Goal: Task Accomplishment & Management: Use online tool/utility

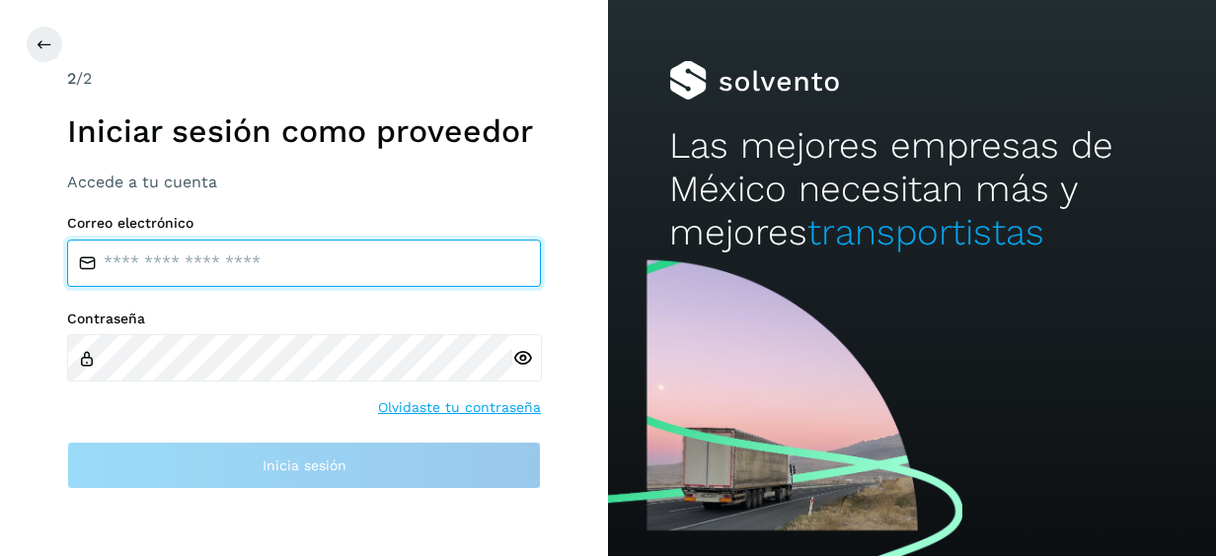
type input "**********"
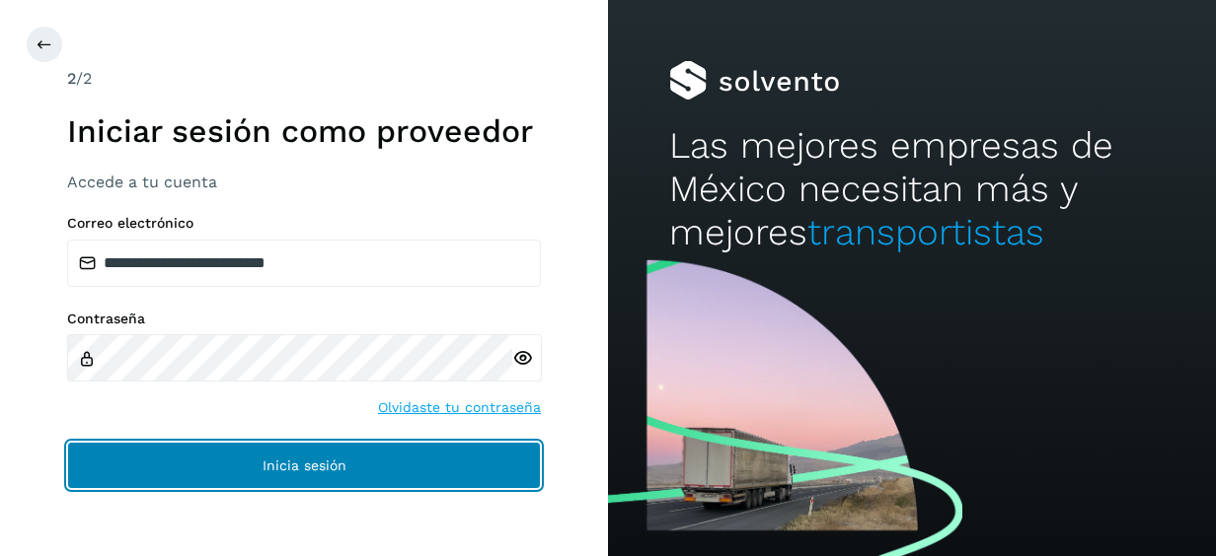
click at [430, 466] on button "Inicia sesión" at bounding box center [304, 465] width 474 height 47
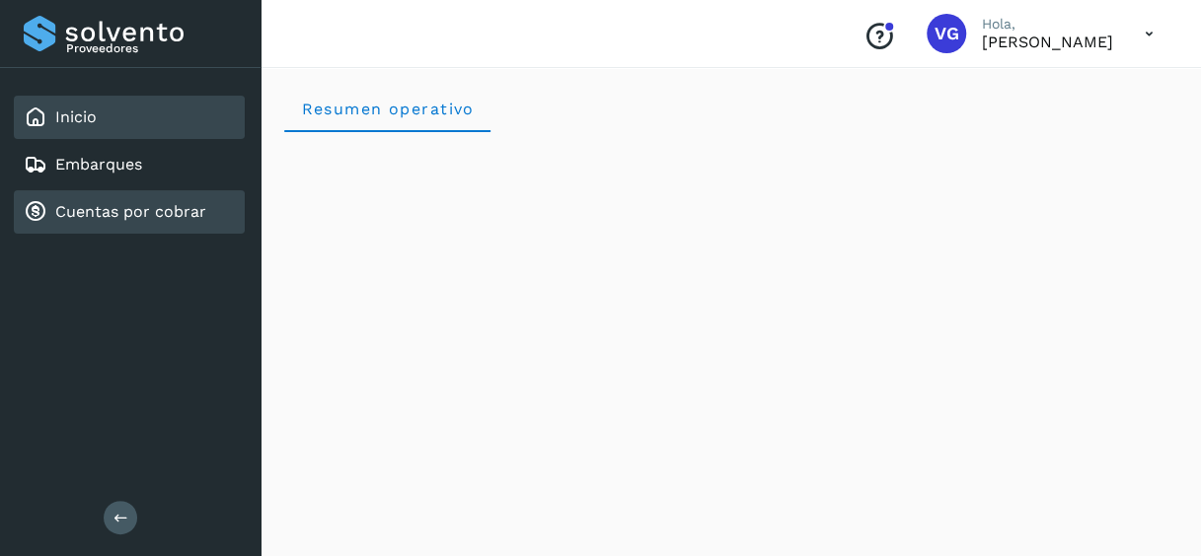
click at [135, 212] on link "Cuentas por cobrar" at bounding box center [130, 211] width 151 height 19
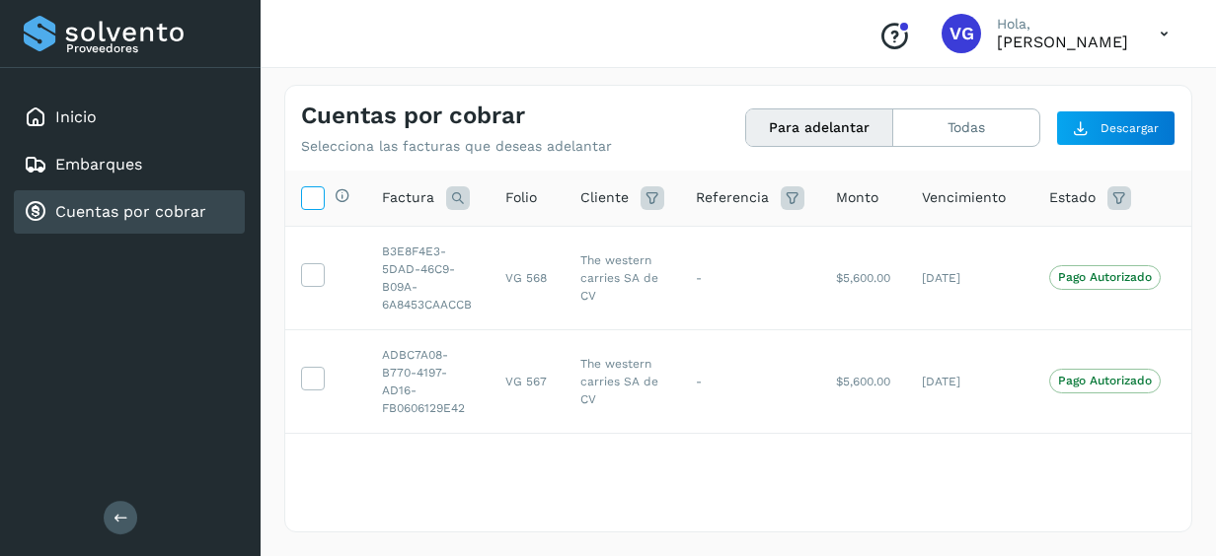
click at [304, 193] on icon at bounding box center [312, 196] width 21 height 21
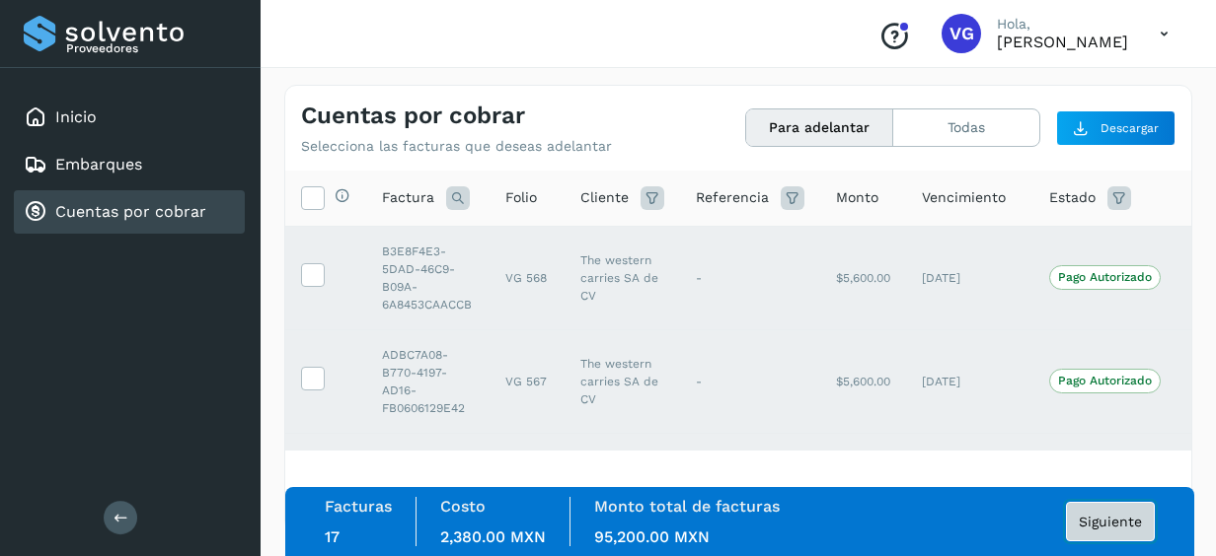
click at [1131, 517] on span "Siguiente" at bounding box center [1109, 522] width 63 height 14
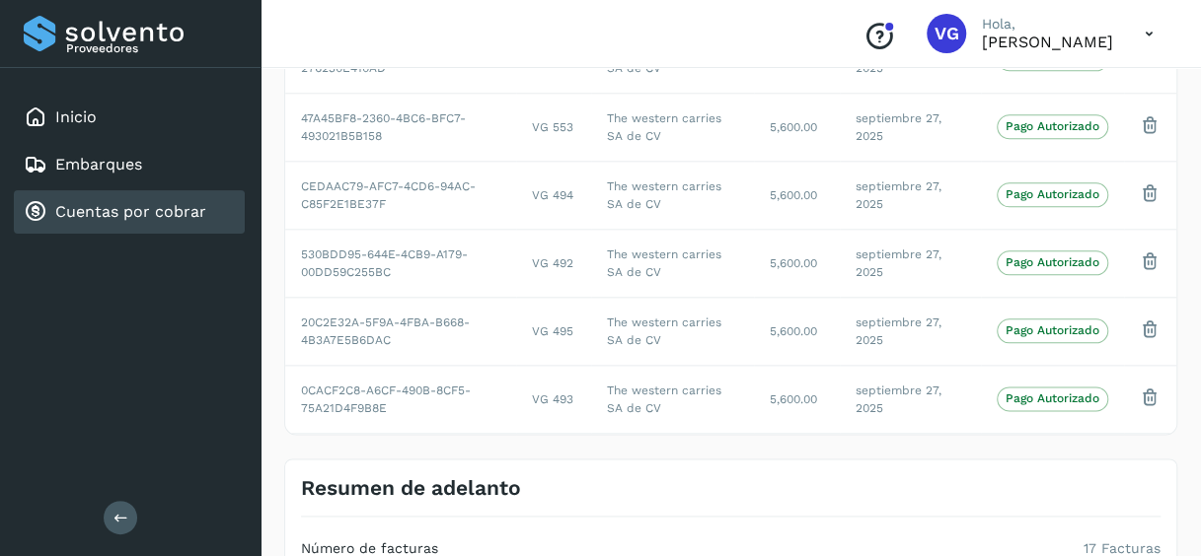
scroll to position [1231, 0]
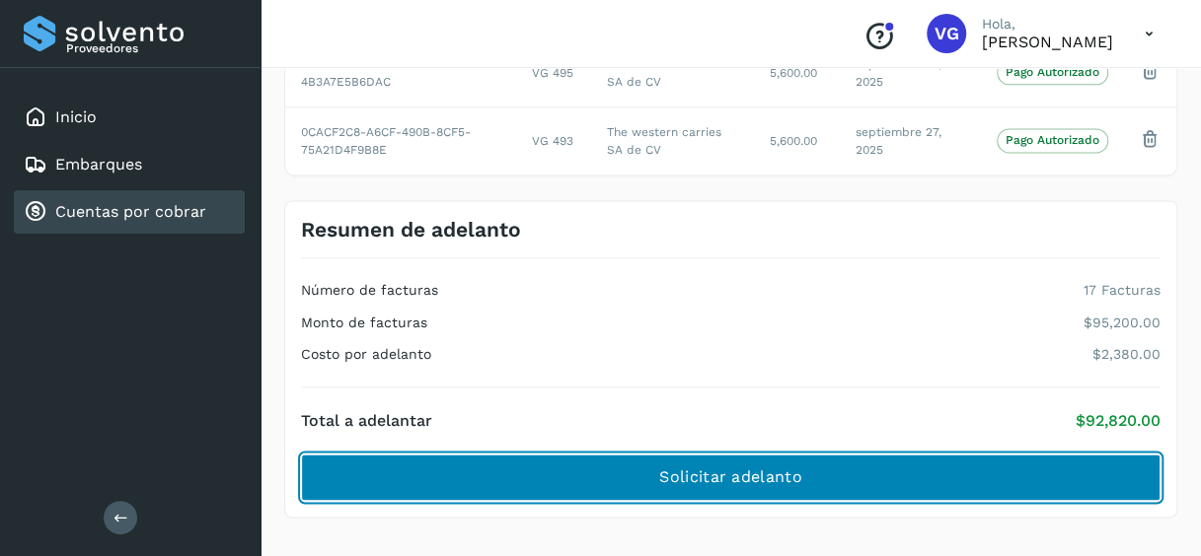
click at [920, 454] on button "Solicitar adelanto" at bounding box center [730, 477] width 859 height 47
